Goal: Navigation & Orientation: Find specific page/section

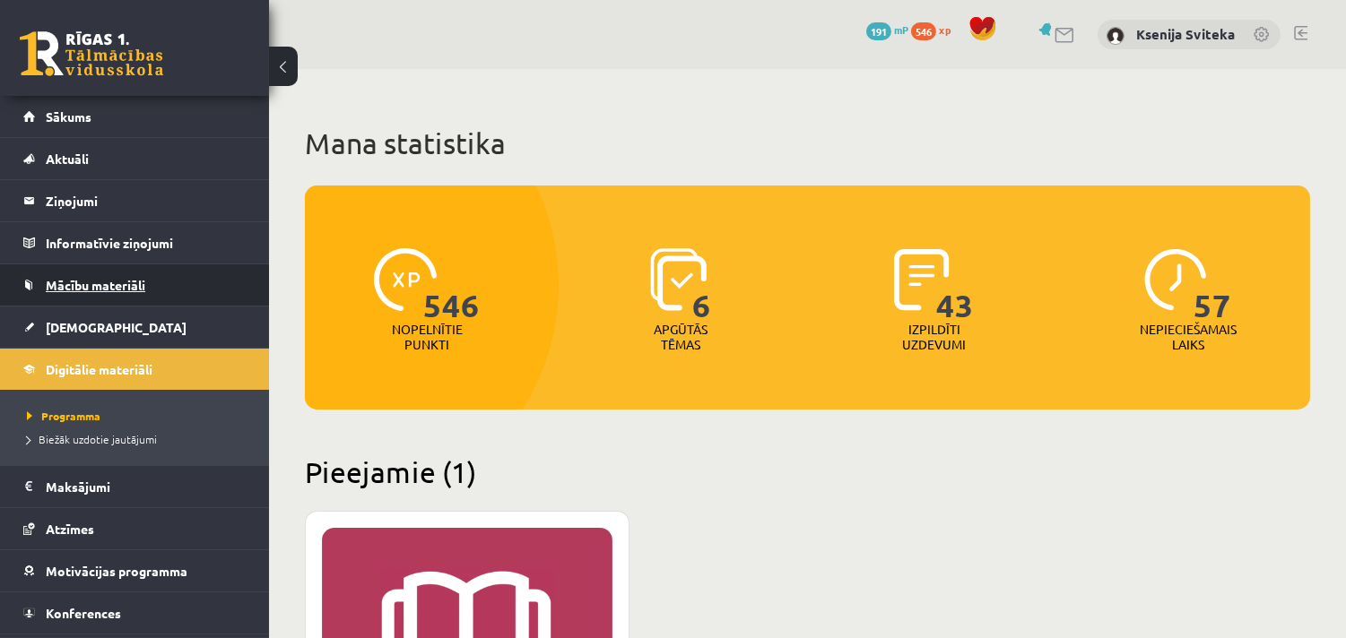
click at [91, 278] on span "Mācību materiāli" at bounding box center [96, 285] width 100 height 16
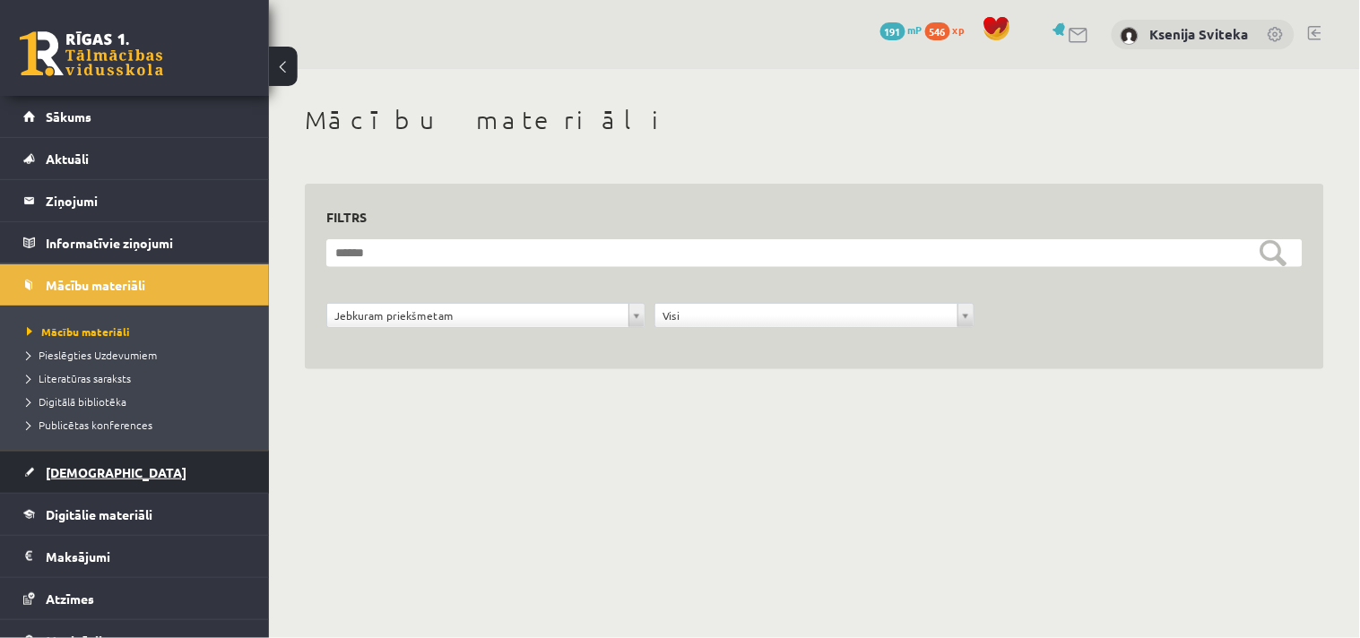
click at [65, 464] on span "[DEMOGRAPHIC_DATA]" at bounding box center [116, 472] width 141 height 16
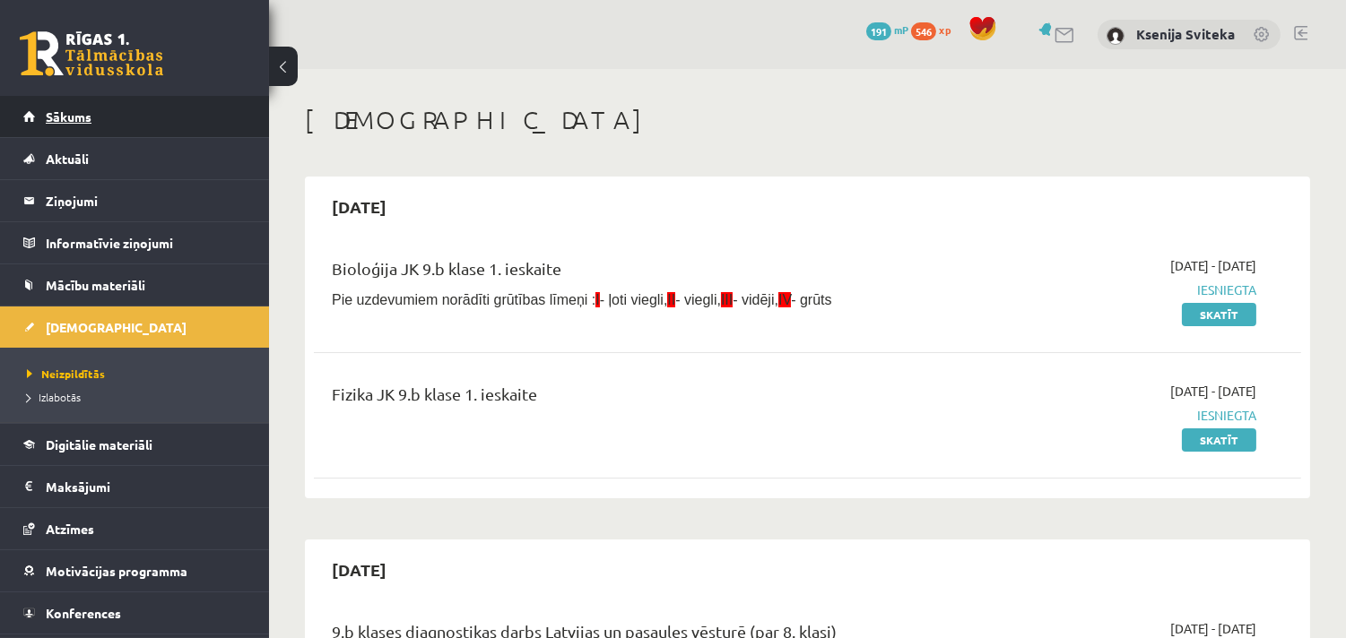
click at [78, 114] on span "Sākums" at bounding box center [69, 116] width 46 height 16
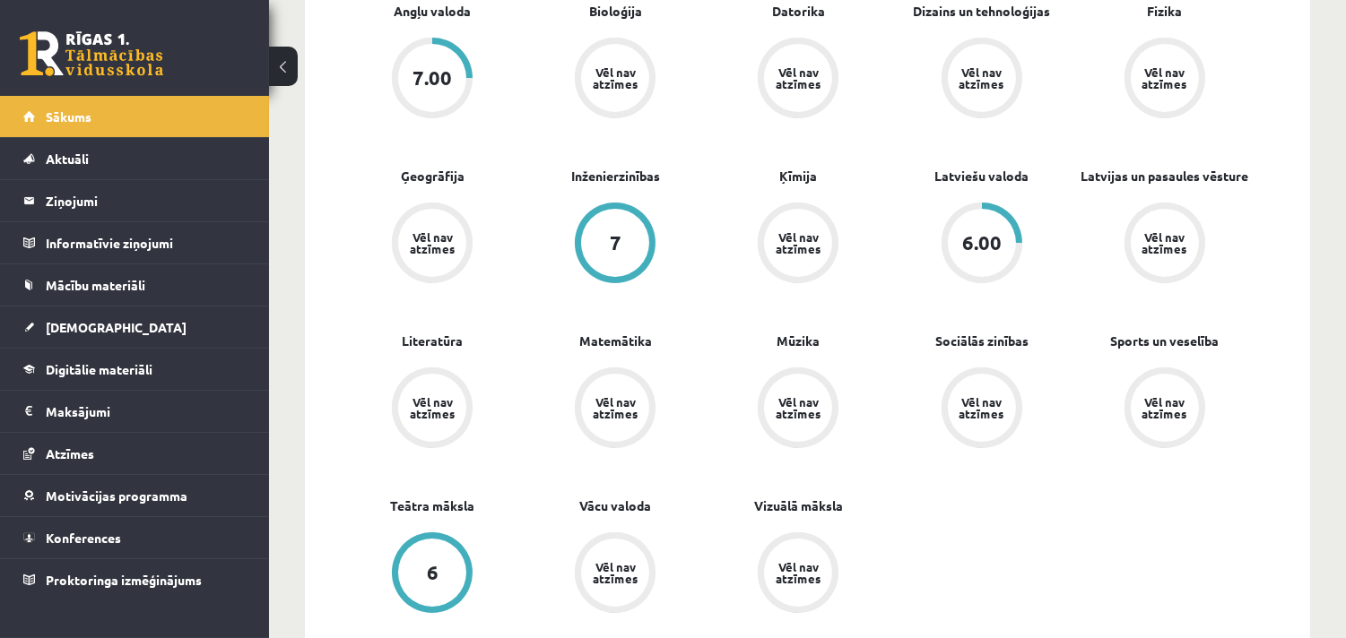
scroll to position [498, 0]
